Goal: Find specific page/section: Find specific page/section

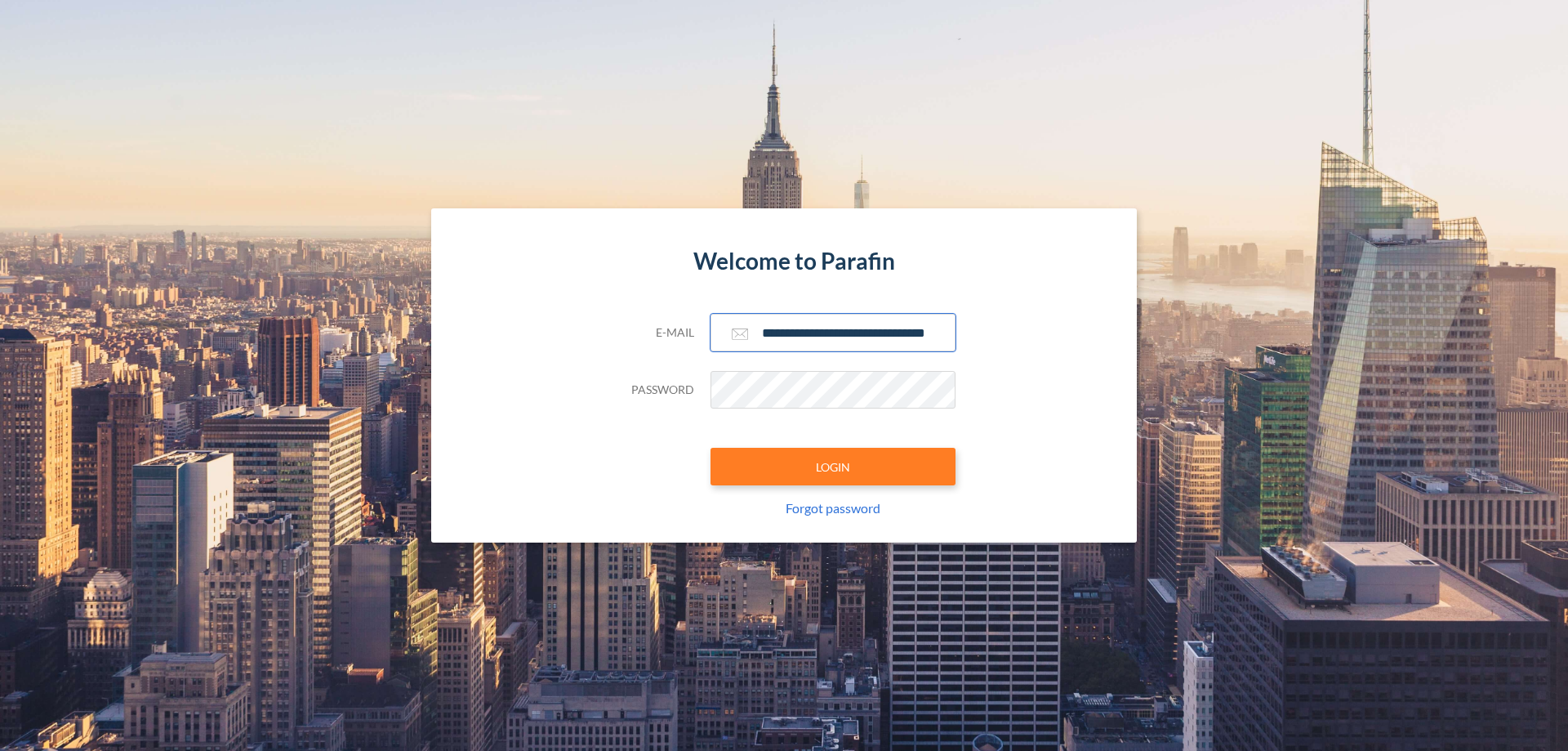
type input "**********"
click at [833, 467] on button "LOGIN" at bounding box center [833, 466] width 245 height 38
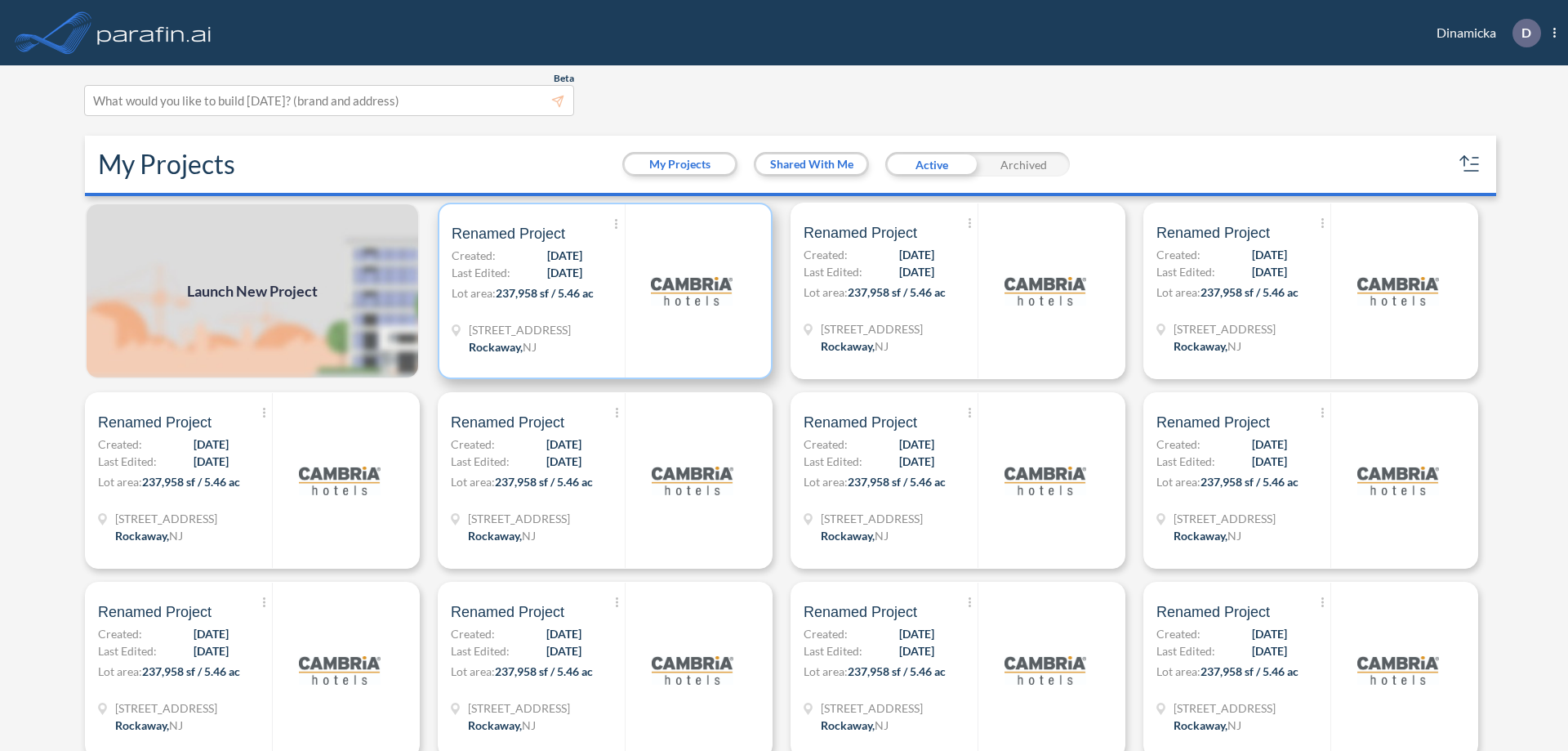
scroll to position [4, 0]
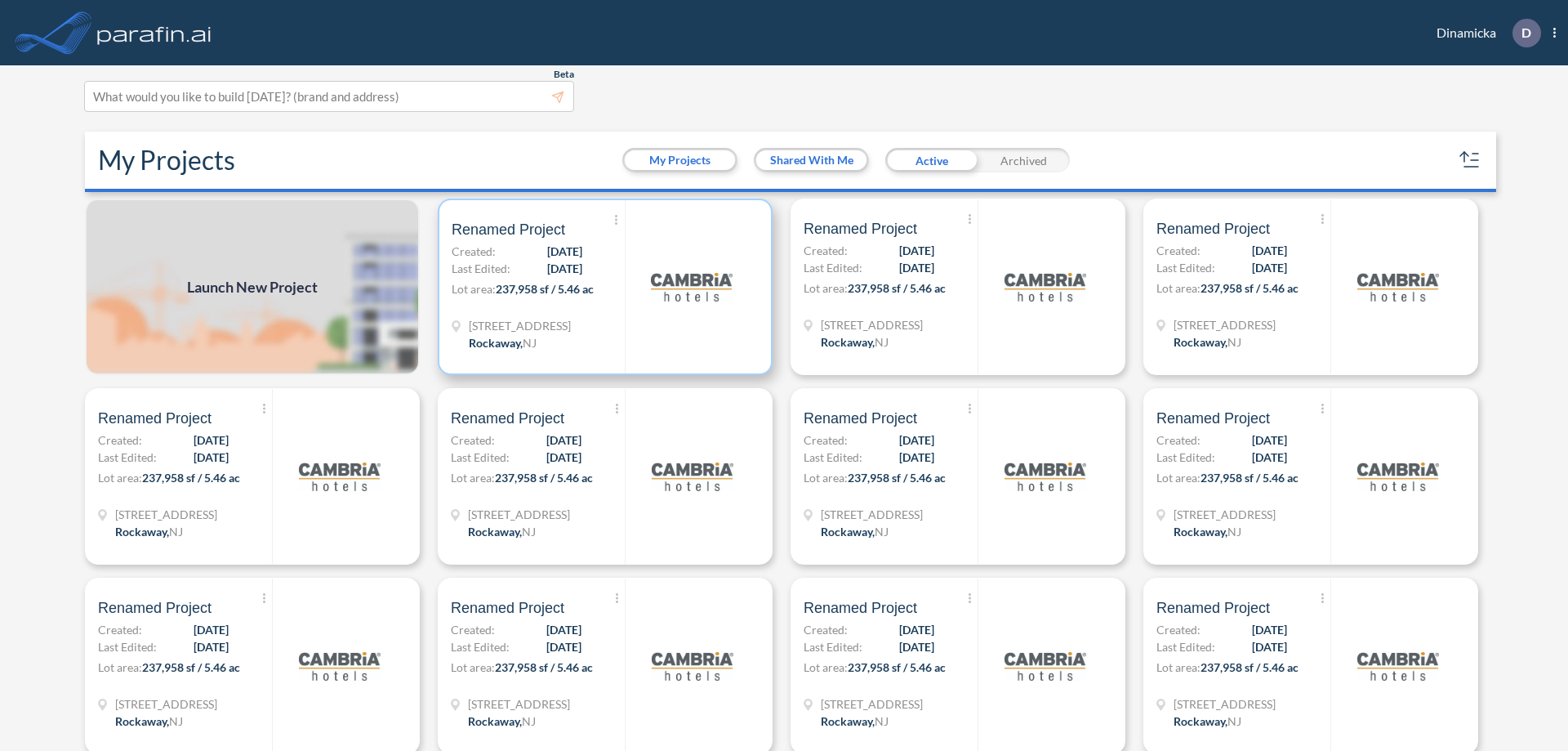
click at [602, 287] on p "Lot area: 237,958 sf / 5.46 ac" at bounding box center [538, 291] width 173 height 24
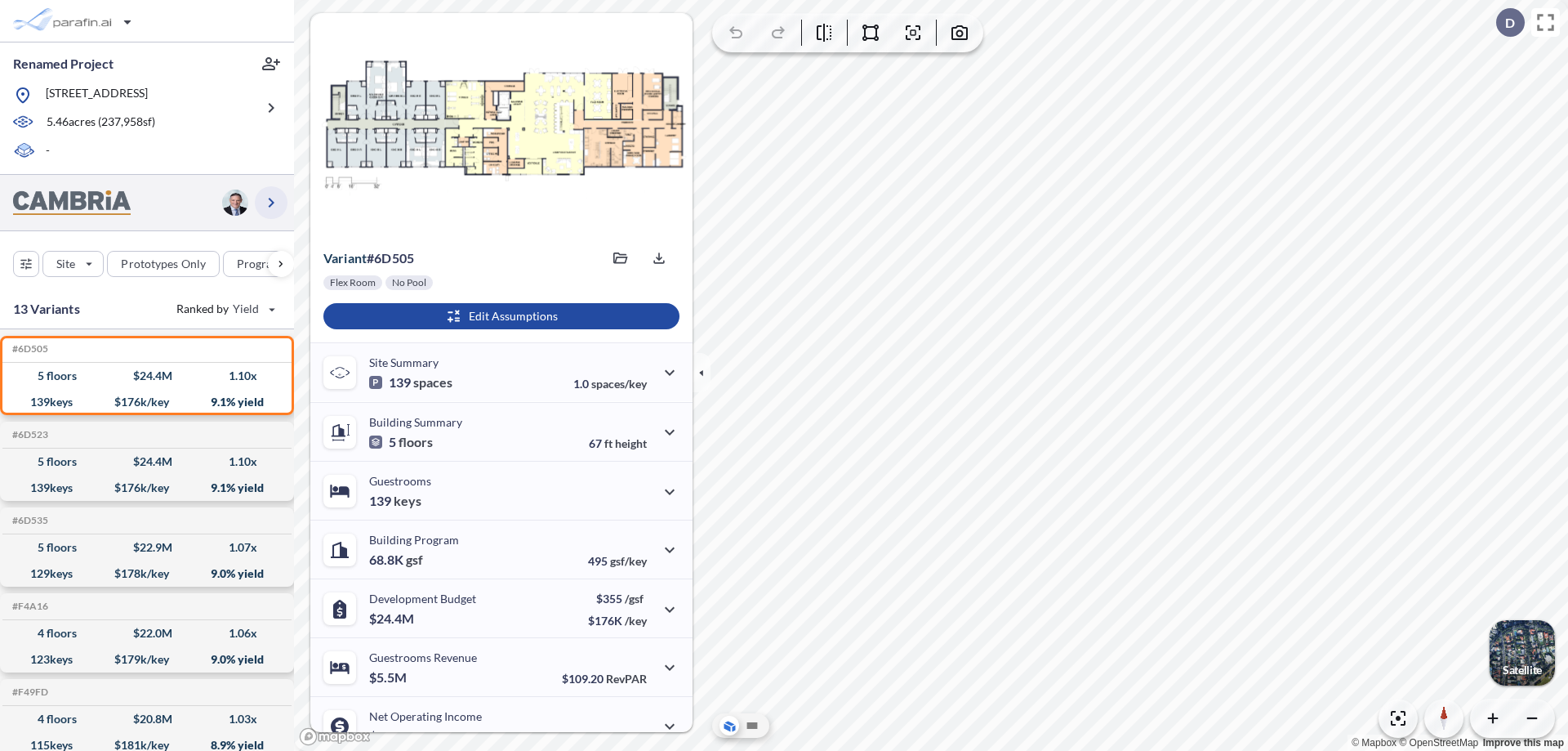
click at [271, 201] on icon "button" at bounding box center [271, 202] width 19 height 19
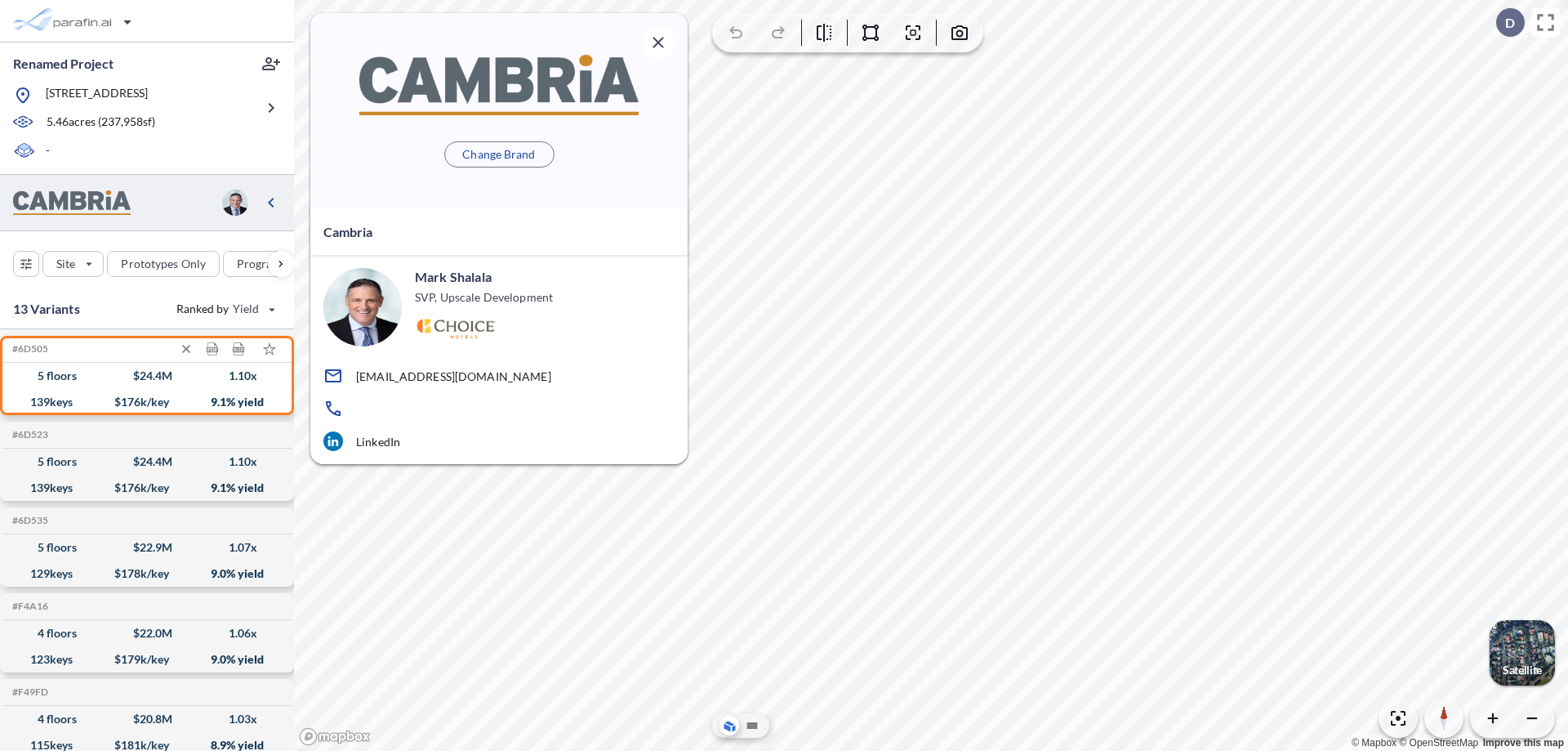
scroll to position [6, 0]
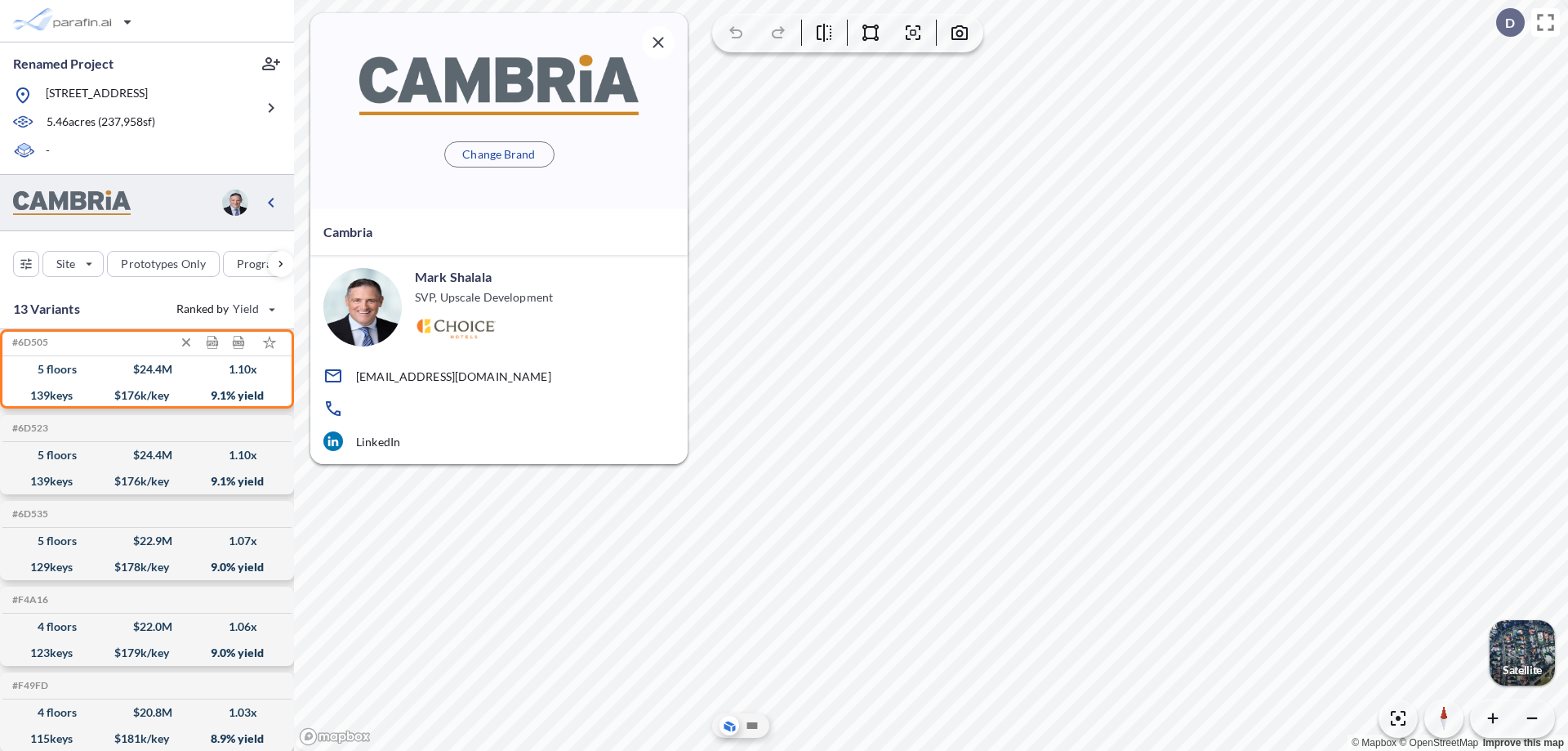
click at [147, 369] on div "$ 24.4 M" at bounding box center [152, 369] width 39 height 0
